Goal: Information Seeking & Learning: Check status

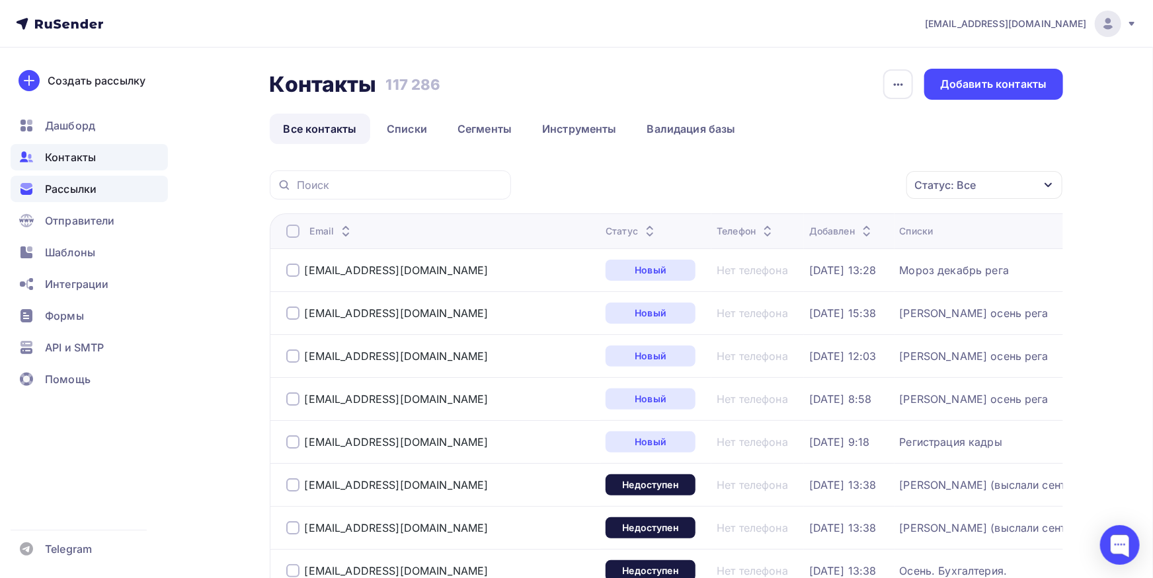
click at [42, 201] on div "Рассылки" at bounding box center [89, 189] width 157 height 26
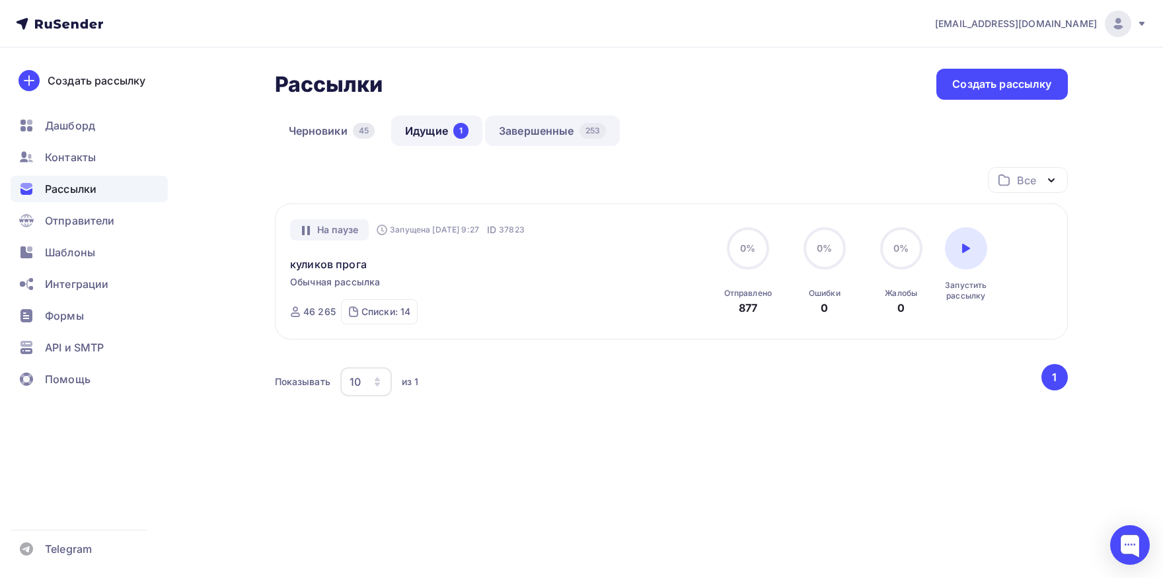
click at [533, 136] on link "Завершенные 253" at bounding box center [552, 131] width 135 height 30
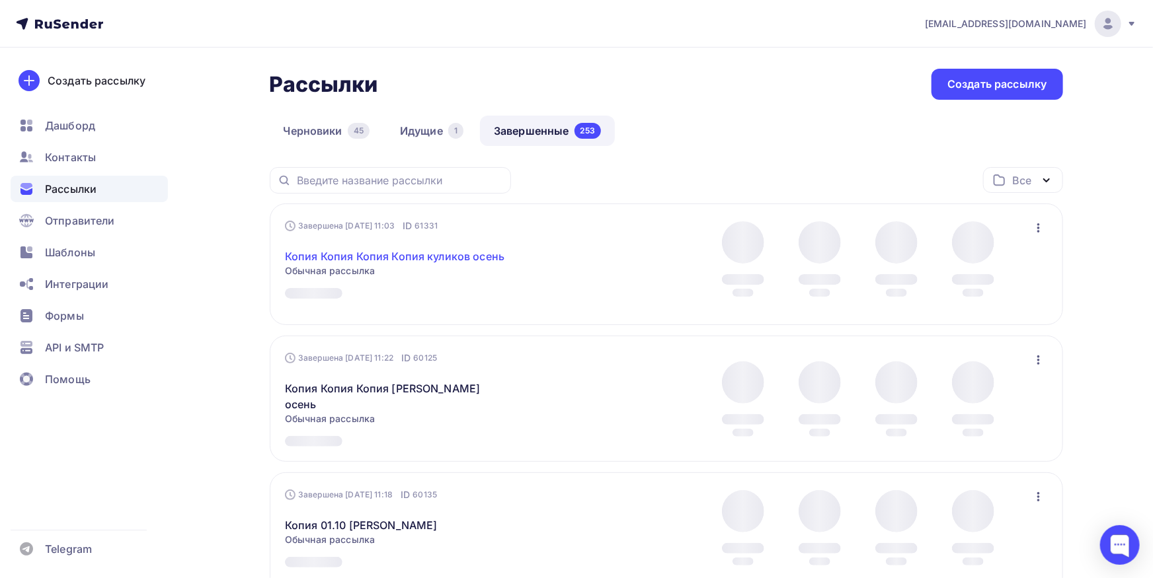
click at [391, 260] on link "Копия Копия Копия Копия куликов осень" at bounding box center [394, 257] width 219 height 16
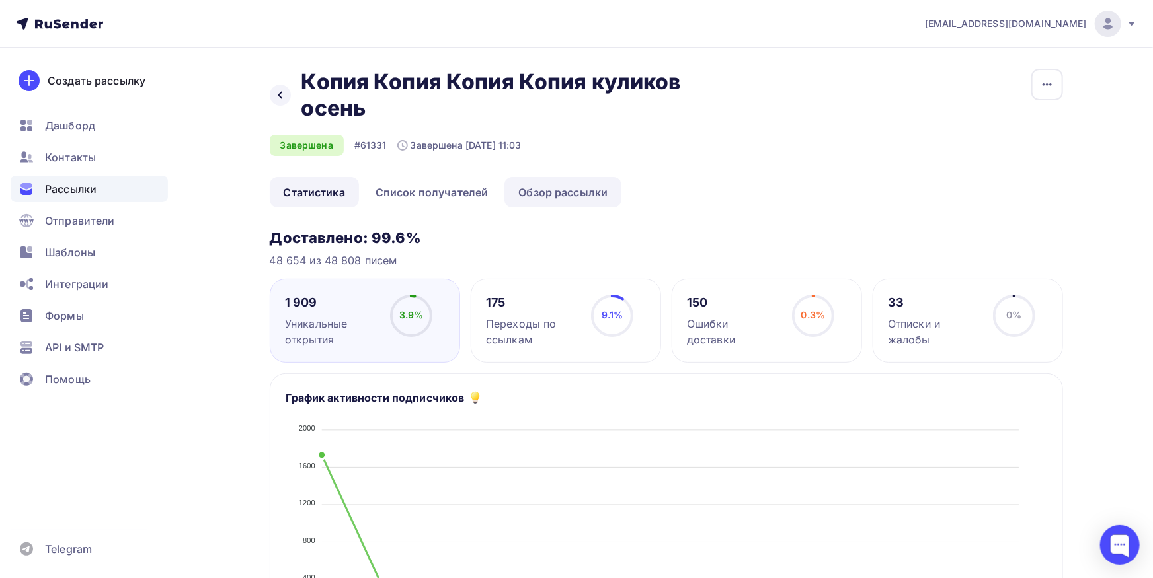
click at [582, 192] on link "Обзор рассылки" at bounding box center [562, 192] width 117 height 30
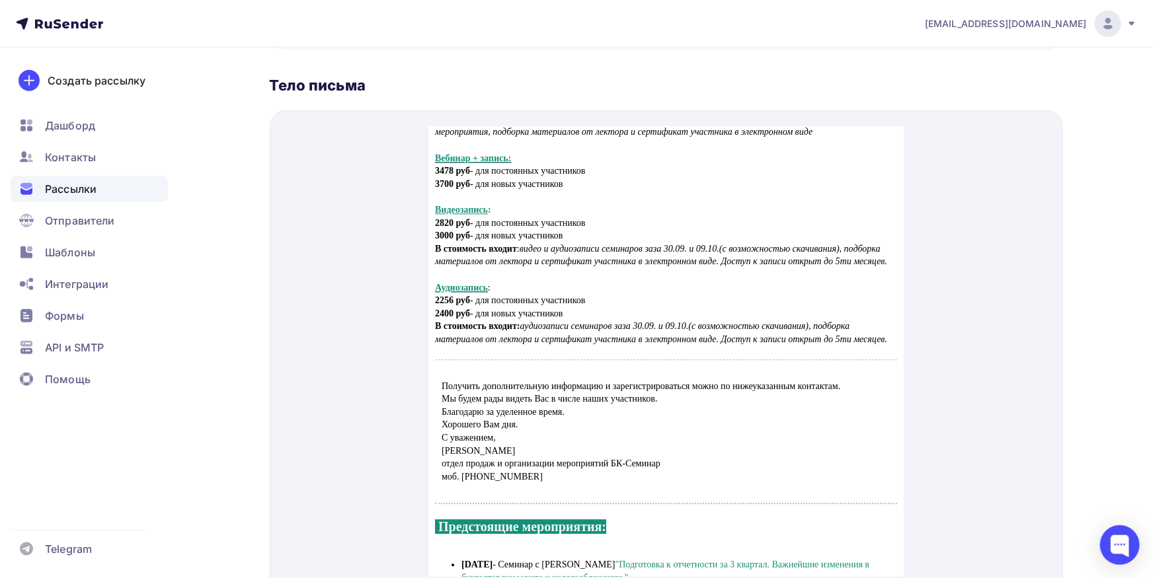
scroll to position [2327, 0]
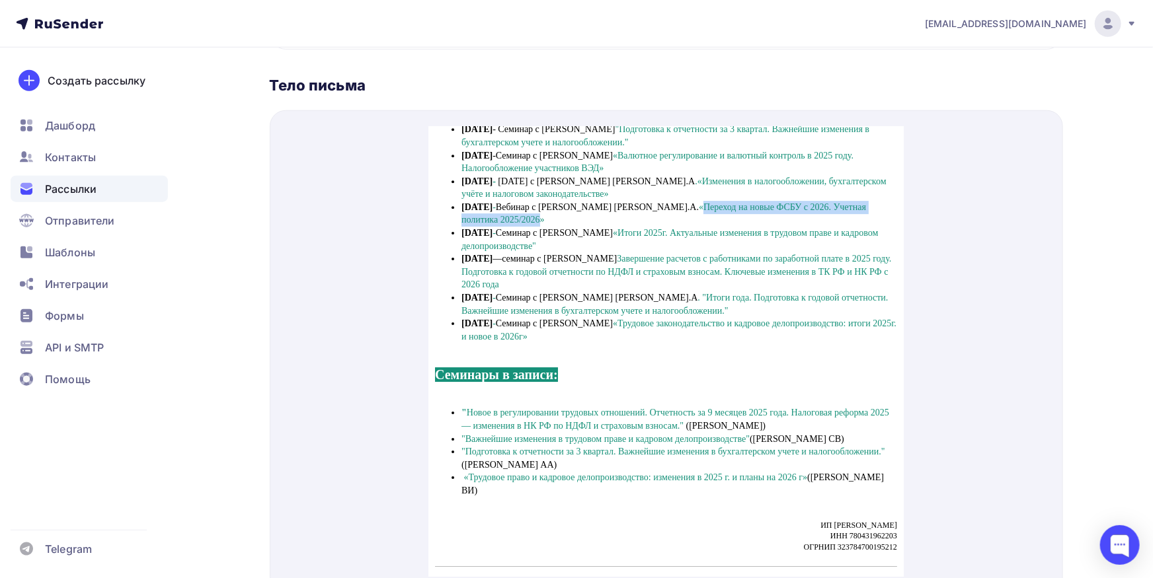
drag, startPoint x: 634, startPoint y: 217, endPoint x: 878, endPoint y: 215, distance: 243.9
click at [865, 209] on span "[DATE] - Вебинар с [PERSON_NAME] [PERSON_NAME]А. «Переход на новые ФСБУ с 2026.…" at bounding box center [663, 197] width 405 height 23
copy span "Переход на новые ФСБУ с 2026. Учетная политика 2025/2026"
